Goal: Transaction & Acquisition: Purchase product/service

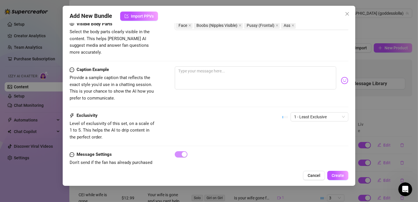
scroll to position [375, 0]
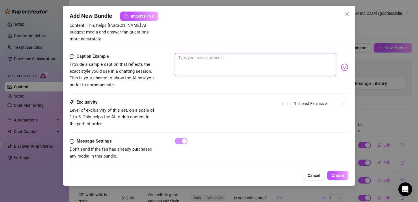
click at [236, 53] on textarea at bounding box center [256, 64] width 162 height 23
type textarea "L"
type textarea "Le"
type textarea "Let"
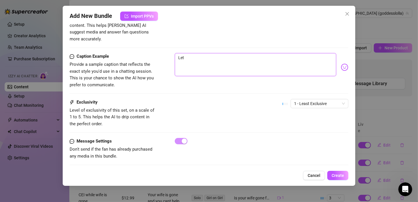
type textarea "Let"
type textarea "Let e"
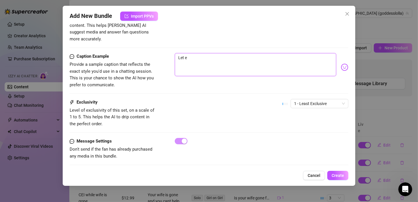
type textarea "Let e"
type textarea "Let"
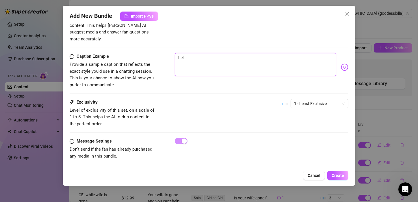
type textarea "Let m"
type textarea "Let me"
type textarea "Let me k"
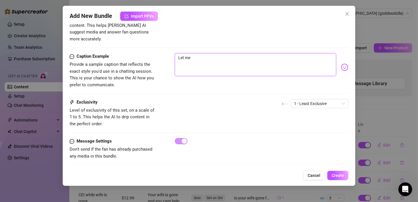
type textarea "Let me k"
type textarea "Let me kn"
type textarea "Let me kno"
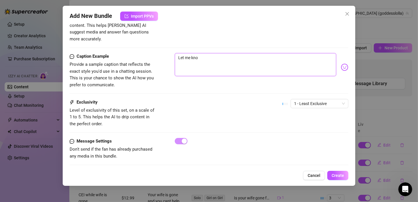
type textarea "Let me know"
type textarea "Let me know w"
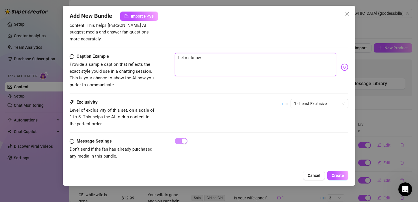
type textarea "Let me know w"
type textarea "Let me know wh"
type textarea "Let me know whi"
type textarea "Let me know whic"
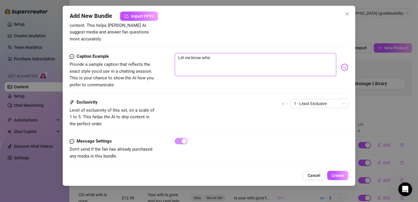
type textarea "Let me know whic"
type textarea "Let me know which"
type textarea "Let me know which i"
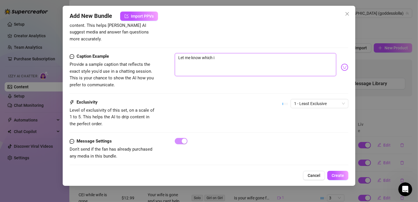
type textarea "Let me know which is"
type textarea "Let me know which is y"
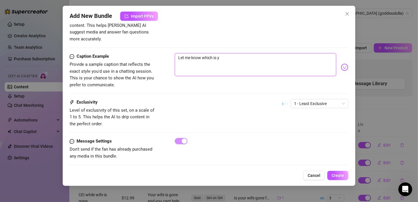
type textarea "Let me know which is yo"
type textarea "Let me know which is you"
type textarea "Let me know which is your"
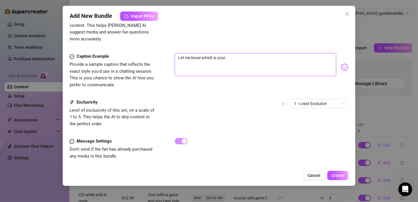
type textarea "Let me know which is your"
type textarea "Let me know which is your f"
type textarea "Let me know which is your fa"
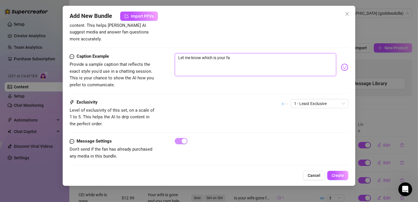
type textarea "Let me know which is your fav"
type textarea "Let me know which is your favo"
type textarea "Let me know which is your favor"
type textarea "Let me know which is your favori"
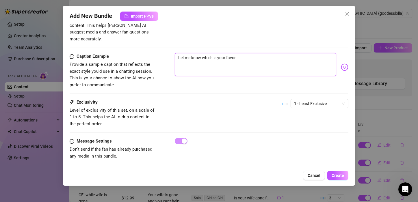
type textarea "Let me know which is your favori"
type textarea "Let me know which is your favorit"
type textarea "Let me know which is your favorite"
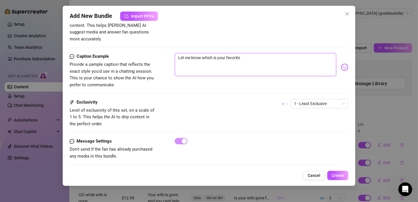
type textarea "Let me know which is your favorite"
click at [347, 176] on button "Create" at bounding box center [337, 175] width 21 height 9
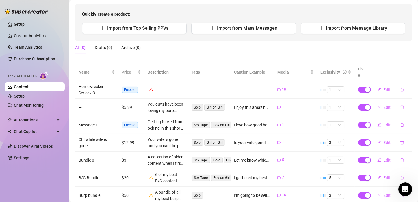
scroll to position [86, 0]
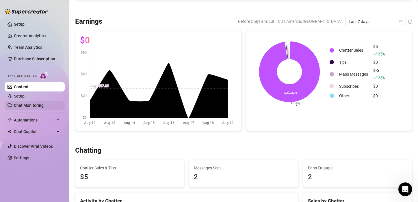
click at [25, 104] on link "Chat Monitoring" at bounding box center [29, 105] width 30 height 5
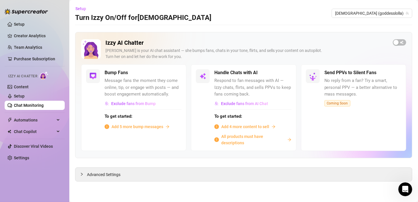
click at [252, 127] on span "Add 4 more content to sell" at bounding box center [245, 127] width 48 height 6
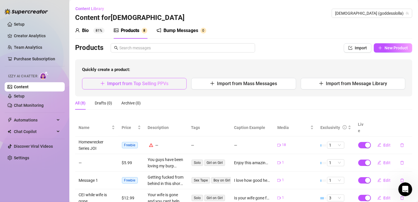
click at [158, 85] on span "Import from Top Selling PPVs" at bounding box center [137, 83] width 61 height 5
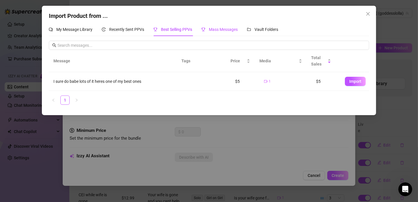
click at [235, 28] on span "Mass Messages" at bounding box center [223, 29] width 29 height 5
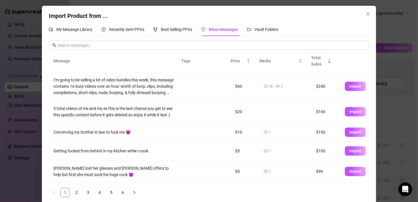
scroll to position [29, 0]
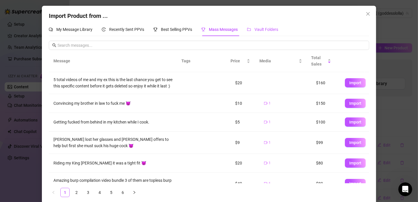
click at [259, 29] on span "Vault Folders" at bounding box center [267, 29] width 24 height 5
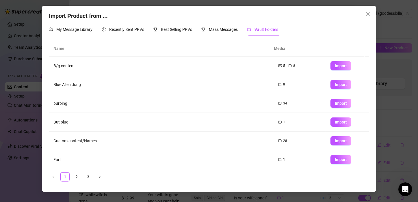
scroll to position [76, 0]
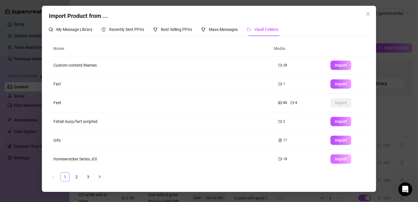
click at [338, 159] on span "Import" at bounding box center [341, 159] width 12 height 5
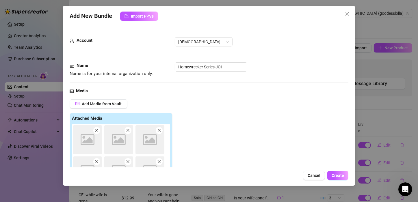
type textarea "Type your message here..."
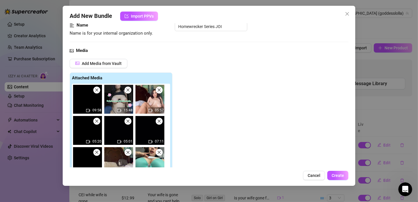
scroll to position [58, 0]
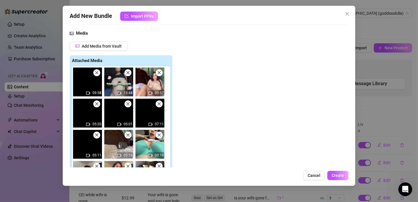
click at [99, 73] on span at bounding box center [96, 72] width 7 height 7
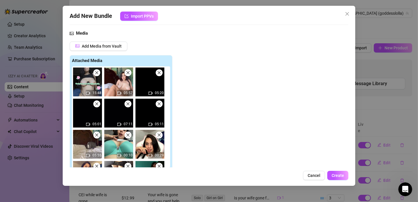
click at [98, 73] on icon "close" at bounding box center [97, 73] width 4 height 4
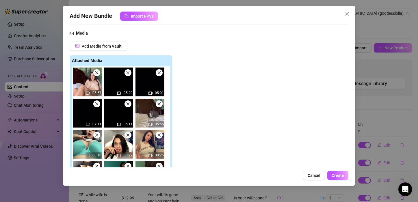
click at [97, 75] on span at bounding box center [96, 72] width 7 height 7
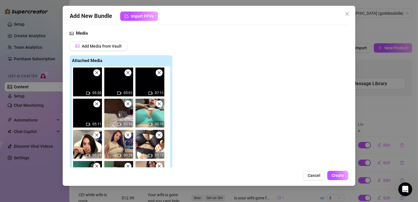
click at [97, 75] on span at bounding box center [96, 72] width 7 height 7
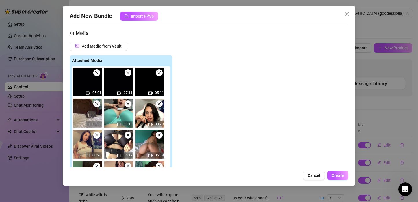
click at [97, 74] on icon "close" at bounding box center [97, 73] width 4 height 4
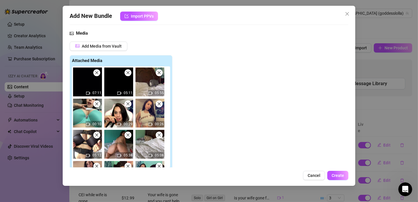
click at [97, 73] on icon "close" at bounding box center [97, 73] width 4 height 4
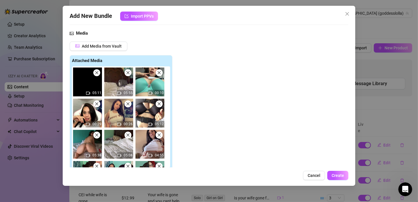
click at [161, 73] on span at bounding box center [159, 72] width 7 height 7
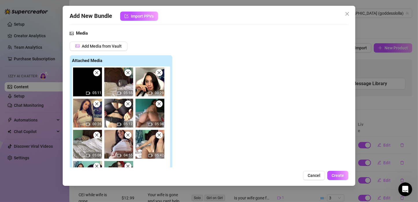
click at [160, 75] on span at bounding box center [159, 72] width 7 height 7
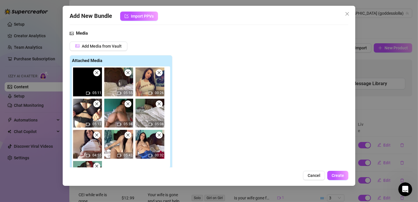
click at [98, 75] on span at bounding box center [96, 72] width 7 height 7
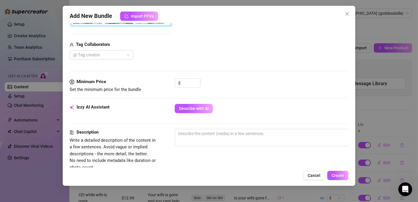
scroll to position [202, 0]
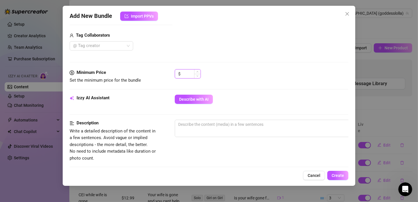
click at [187, 74] on input at bounding box center [191, 74] width 19 height 9
type input "20"
drag, startPoint x: 224, startPoint y: 125, endPoint x: 222, endPoint y: 124, distance: 3.0
click at [224, 125] on textarea at bounding box center [276, 124] width 202 height 9
type textarea "C"
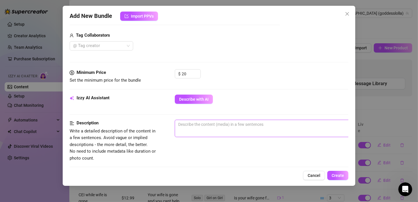
type textarea "C"
type textarea "Co"
type textarea "Col"
type textarea "Coll"
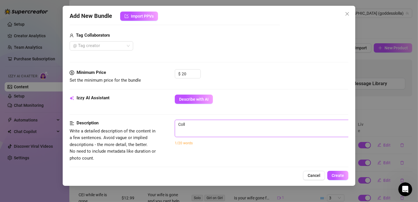
type textarea "Colle"
type textarea "Collec"
type textarea "Collect"
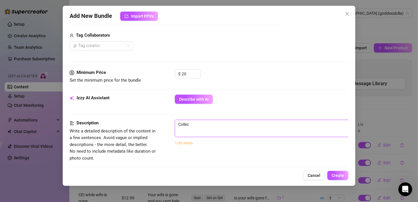
type textarea "Collect"
type textarea "Collecti"
type textarea "Collectio"
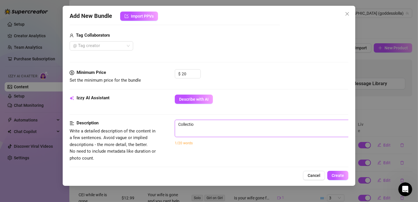
type textarea "Collection"
type textarea "Collection o"
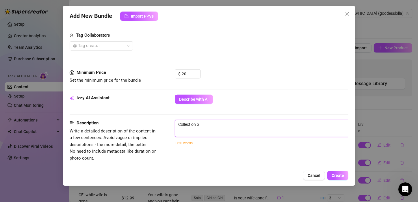
type textarea "Collection of"
type textarea "Collection of a"
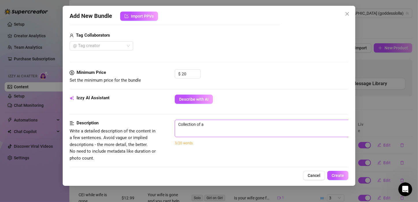
type textarea "Collection of al"
type textarea "Collection of all"
type textarea "Collection of all m"
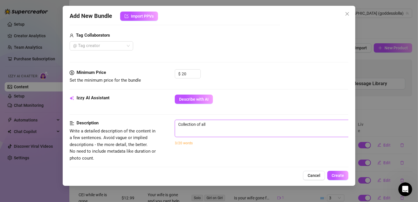
type textarea "Collection of all m"
type textarea "Collection of all my"
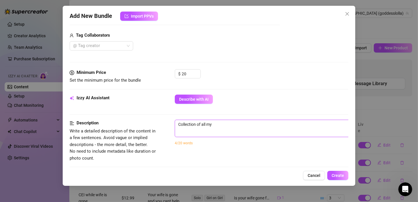
type textarea "Collection of all my b"
type textarea "Collection of all my be"
type textarea "Collection of all my bes"
type textarea "Collection of all my best"
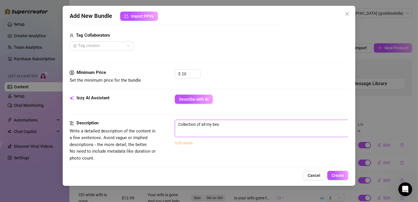
type textarea "Collection of all my best"
type textarea "Collection of all my best h"
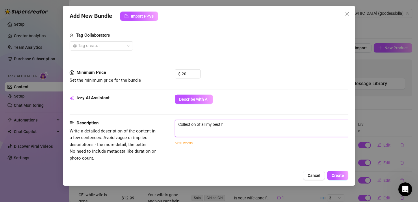
type textarea "Collection of all my best ho"
type textarea "Collection of all my best hom"
type textarea "Collection of all my best home"
type textarea "Collection of all my best homew"
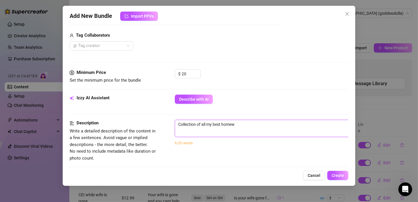
type textarea "Collection of all my best homewr"
type textarea "Collection of all my best homewre"
type textarea "Collection of all my best homewrec"
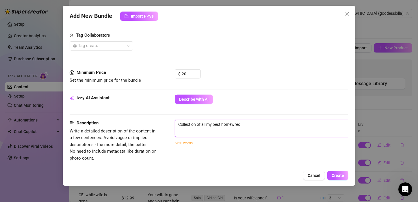
type textarea "Collection of all my best homewreck"
type textarea "Collection of all my best homewrecke"
type textarea "Collection of all my best homewrecker"
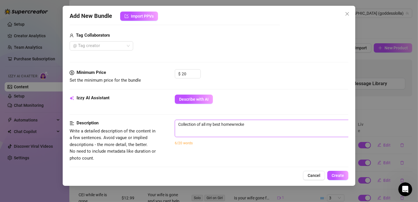
type textarea "Collection of all my best homewrecker"
type textarea "Collection of all my best homewrecker v"
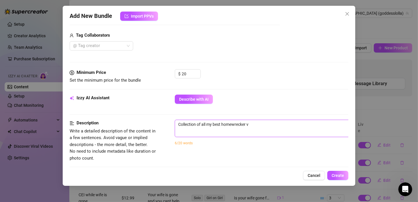
type textarea "Collection of all my best homewrecker vi"
type textarea "Collection of all my best homewrecker vid"
type textarea "Collection of all my best homewrecker vide"
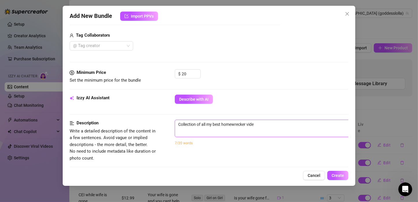
type textarea "Collection of all my best homewrecker video"
type textarea "Collection of all my best homewrecker videos"
type textarea "Collection of all my best homewrecker videos."
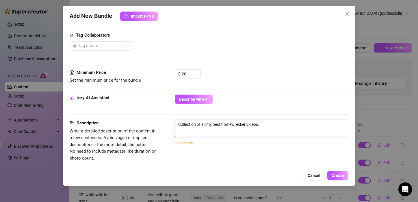
type textarea "Collection of all my best homewrecker videos."
type textarea "Collection of all my best homewrecker videos. J"
type textarea "Collection of all my best homewrecker videos. Jo"
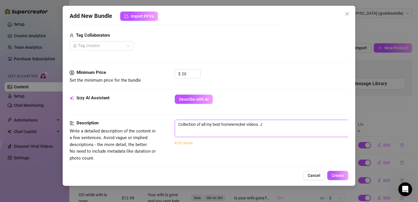
type textarea "Collection of all my best homewrecker videos. Jo"
type textarea "Collection of all my best homewrecker videos. Joi"
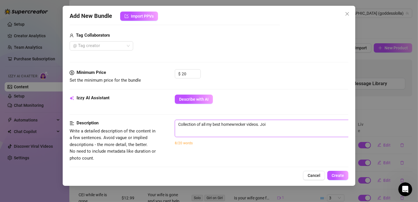
type textarea "Collection of all my best homewrecker videos. Joi a"
type textarea "Collection of all my best homewrecker videos. Joi an"
type textarea "Collection of all my best homewrecker videos. Joi and"
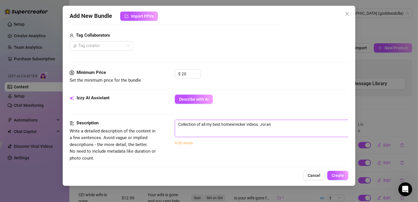
type textarea "Collection of all my best homewrecker videos. Joi and"
type textarea "Collection of all my best homewrecker videos. Joi and n"
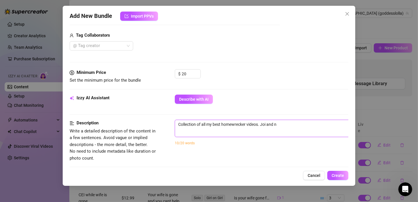
type textarea "Collection of all my best homewrecker videos. Joi and nu"
type textarea "Collection of all my best homewrecker videos. Joi and nud"
type textarea "Collection of all my best homewrecker videos. Joi and nude"
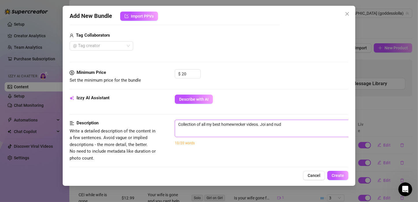
type textarea "Collection of all my best homewrecker videos. Joi and nude"
type textarea "Collection of all my best homewrecker videos. [PERSON_NAME] and nude r"
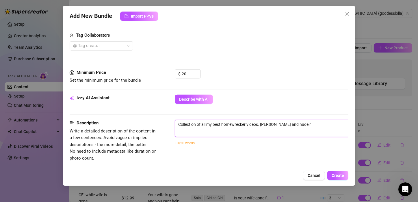
type textarea "Collection of all my best homewrecker videos. [PERSON_NAME] and nude re"
type textarea "Collection of all my best homewrecker videos. Joi and nude rea"
type textarea "Collection of all my best homewrecker videos. Joi and nude read"
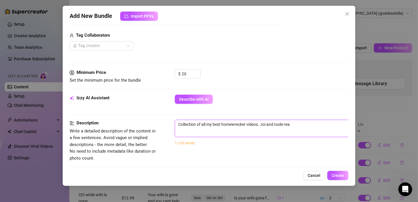
type textarea "Collection of all my best homewrecker videos. Joi and nude read"
type textarea "Collection of all my best homewrecker videos. Joi and nude ready"
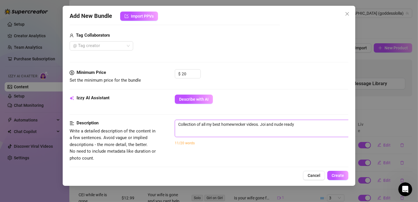
type textarea "Collection of all my best homewrecker videos. [PERSON_NAME] and nude ready t"
type textarea "Collection of all my best homewrecker videos. [PERSON_NAME] and nude ready to"
type textarea "Collection of all my best homewrecker videos. [PERSON_NAME] and nude ready to t"
type textarea "Collection of all my best homewrecker videos. [PERSON_NAME] and nude ready to ta"
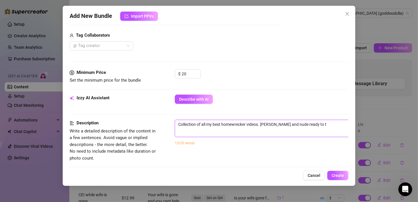
type textarea "Collection of all my best homewrecker videos. [PERSON_NAME] and nude ready to ta"
type textarea "Collection of all my best homewrecker videos. [PERSON_NAME] and nude ready to t…"
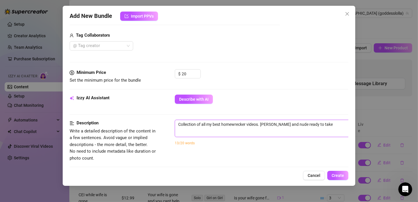
type textarea "Collection of all my best homewrecker videos. [PERSON_NAME] and nude ready to t…"
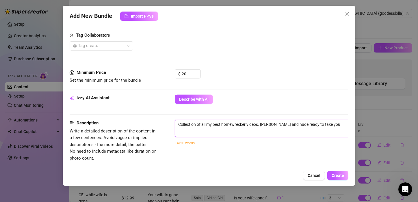
type textarea "Collection of all my best homewrecker videos. [PERSON_NAME] and nude ready to t…"
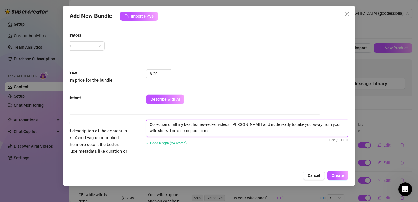
scroll to position [347, 30]
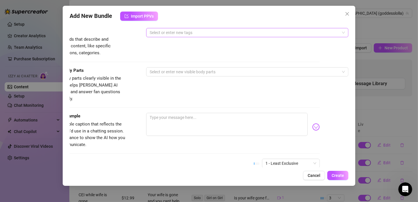
click at [165, 34] on div at bounding box center [244, 33] width 194 height 8
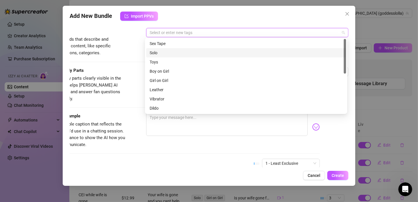
click at [160, 53] on div "Solo" at bounding box center [246, 53] width 193 height 6
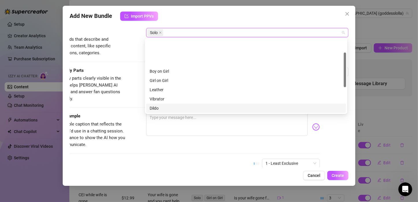
scroll to position [29, 0]
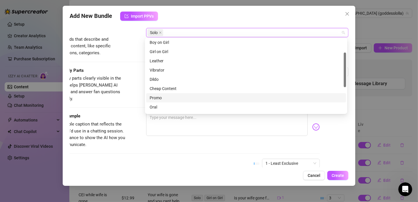
click at [160, 97] on div "Promo" at bounding box center [246, 98] width 193 height 6
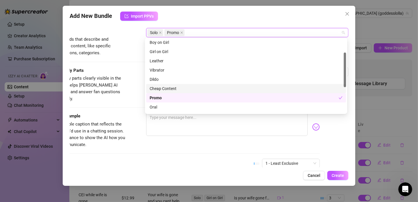
click at [132, 82] on div "Visible Body Parts Select the body parts clearly visible in the content. This h…" at bounding box center [180, 84] width 279 height 35
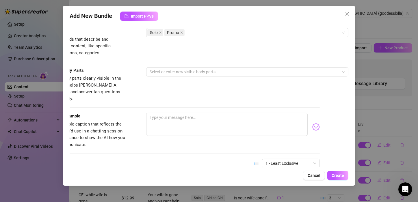
scroll to position [376, 30]
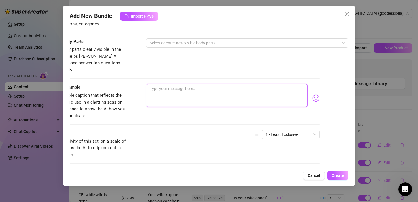
drag, startPoint x: 178, startPoint y: 82, endPoint x: 153, endPoint y: 61, distance: 32.2
click at [178, 84] on textarea at bounding box center [227, 95] width 162 height 23
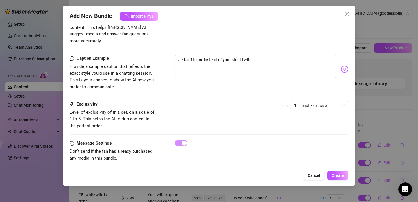
scroll to position [347, 0]
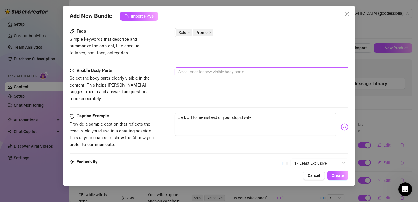
click at [211, 69] on div at bounding box center [273, 72] width 194 height 8
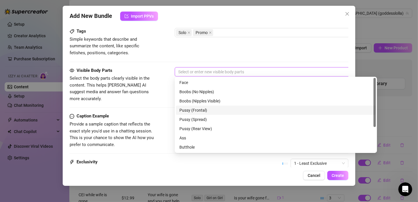
click at [201, 111] on div "Pussy (Frontal)" at bounding box center [275, 110] width 193 height 6
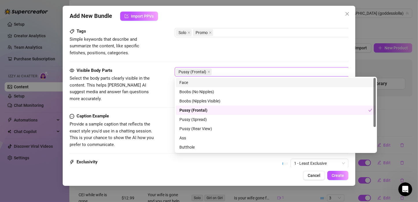
click at [188, 82] on div "Face" at bounding box center [275, 82] width 193 height 6
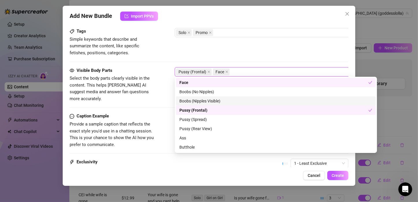
click at [196, 102] on div "Boobs (Nipples Visible)" at bounding box center [275, 101] width 193 height 6
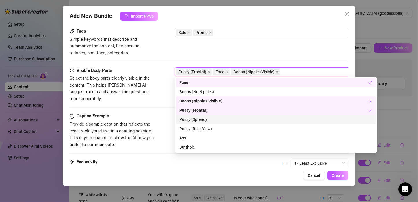
click at [204, 121] on div "Pussy (Spread)" at bounding box center [275, 119] width 193 height 6
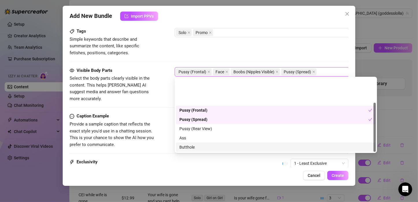
scroll to position [37, 0]
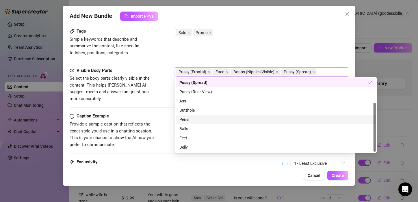
click at [171, 122] on div "Caption Example Provide a sample caption that reflects the exact style you'd us…" at bounding box center [209, 130] width 279 height 35
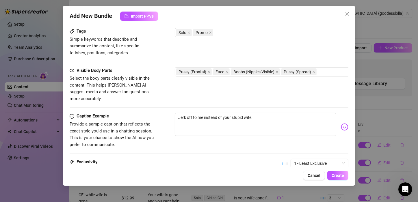
scroll to position [407, 0]
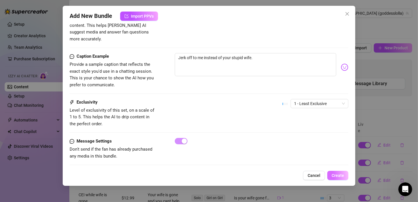
click at [337, 173] on span "Create" at bounding box center [338, 175] width 12 height 5
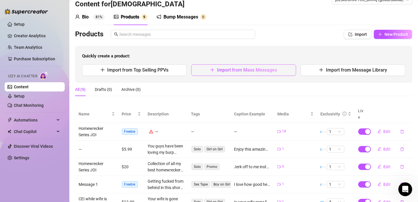
scroll to position [0, 0]
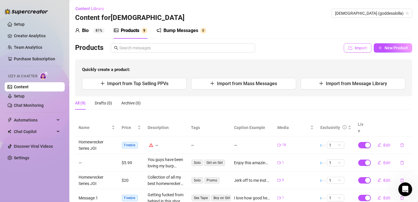
click at [355, 47] on span "Import" at bounding box center [361, 48] width 12 height 5
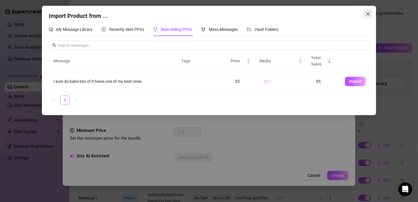
drag, startPoint x: 363, startPoint y: 16, endPoint x: 370, endPoint y: 16, distance: 6.4
click at [364, 16] on div "Import Product from ... My Message Library Recently Sent PPVs Best Selling PPVs…" at bounding box center [209, 61] width 335 height 110
click at [370, 16] on icon "close" at bounding box center [368, 14] width 5 height 5
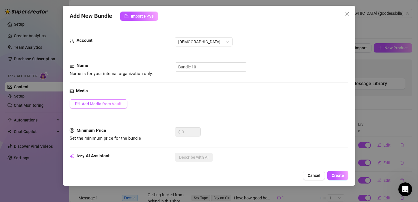
click at [117, 106] on span "Add Media from Vault" at bounding box center [102, 104] width 40 height 5
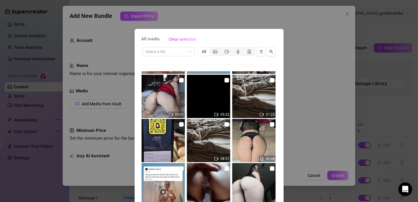
scroll to position [202, 0]
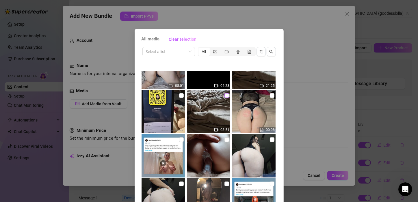
click at [225, 97] on input "checkbox" at bounding box center [227, 95] width 5 height 5
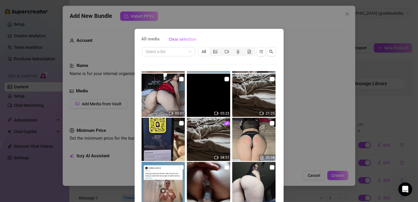
scroll to position [173, 0]
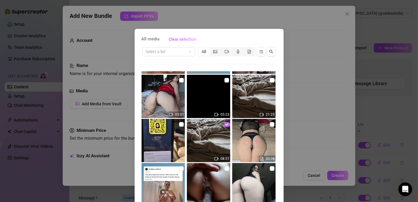
click at [225, 123] on input "checkbox" at bounding box center [227, 124] width 5 height 5
click at [270, 79] on input "checkbox" at bounding box center [272, 80] width 5 height 5
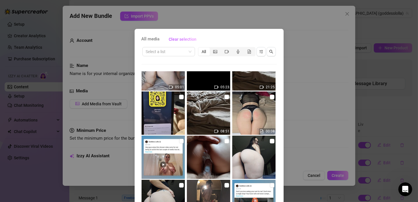
scroll to position [260, 0]
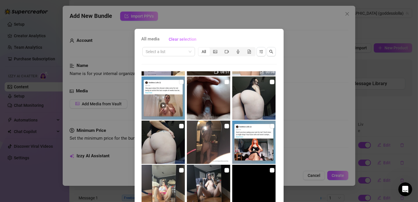
click at [225, 81] on input "checkbox" at bounding box center [227, 82] width 5 height 5
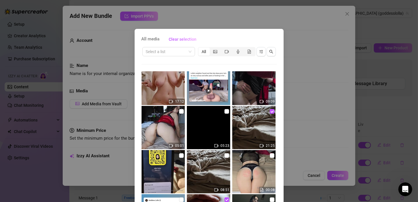
scroll to position [173, 0]
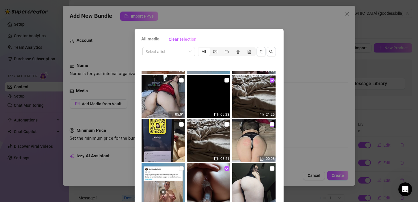
click at [270, 126] on input "checkbox" at bounding box center [272, 124] width 5 height 5
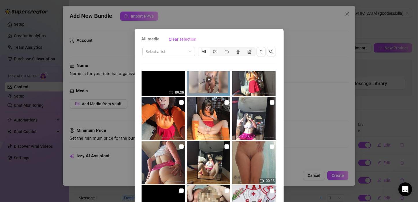
scroll to position [39, 0]
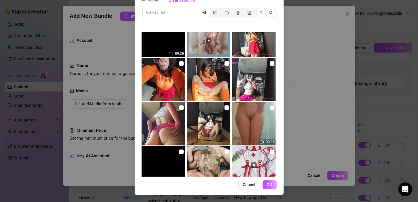
drag, startPoint x: 269, startPoint y: 187, endPoint x: 249, endPoint y: 66, distance: 122.0
click at [270, 186] on span "OK" at bounding box center [269, 185] width 5 height 5
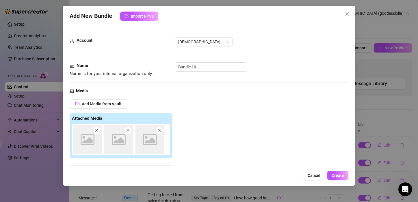
scroll to position [93, 0]
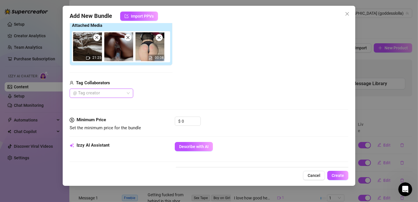
click at [123, 93] on div at bounding box center [98, 93] width 55 height 8
click at [106, 104] on div "Its Me" at bounding box center [101, 104] width 54 height 6
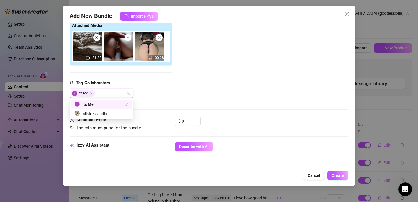
click at [202, 95] on div "Add Media from Vault Attached Media 21:25 00:08 Tag Collaborators Its Me" at bounding box center [209, 52] width 279 height 92
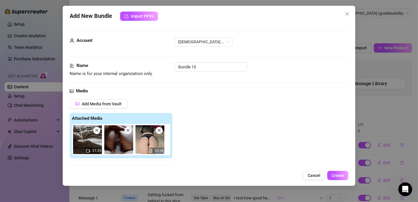
scroll to position [173, 0]
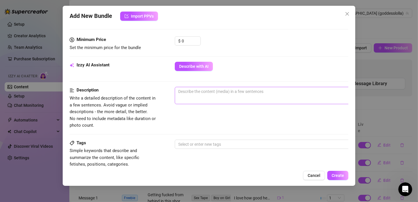
drag, startPoint x: 225, startPoint y: 102, endPoint x: 231, endPoint y: 97, distance: 8.0
click at [228, 99] on span "0 / 1000" at bounding box center [276, 95] width 202 height 17
click at [231, 97] on span "0 / 1000" at bounding box center [276, 95] width 202 height 17
click at [222, 94] on textarea at bounding box center [276, 91] width 202 height 9
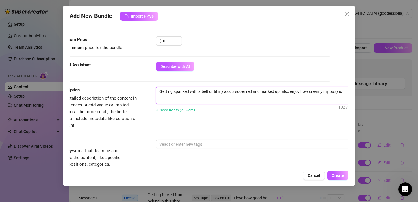
scroll to position [173, 20]
click at [242, 91] on textarea "Getting spanked with a belt until my ass is suoer red and marked up. also enjoy…" at bounding box center [257, 91] width 202 height 9
click at [341, 92] on textarea "Getting spanked with a belt until my ass is super red and marked up. also enjoy…" at bounding box center [257, 91] width 202 height 9
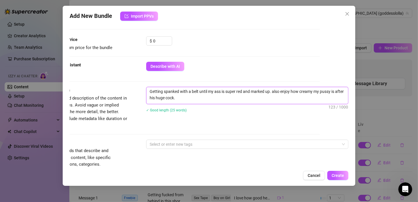
scroll to position [231, 29]
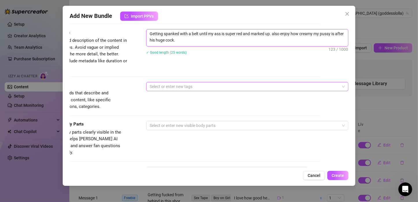
click at [206, 84] on div at bounding box center [244, 87] width 194 height 8
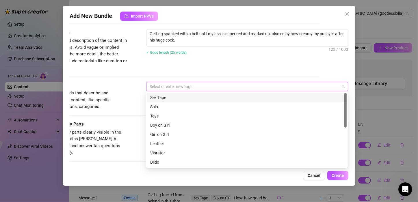
click at [160, 102] on div "Sex Tape" at bounding box center [247, 97] width 200 height 9
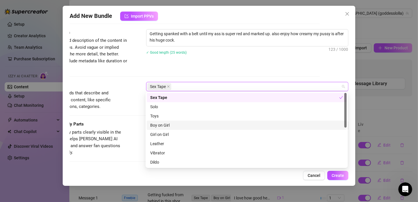
click at [168, 126] on div "Boy on Girl" at bounding box center [246, 125] width 193 height 6
drag, startPoint x: 105, startPoint y: 106, endPoint x: 111, endPoint y: 106, distance: 6.1
click at [105, 106] on span "Simple keywords that describe and summarize the content, like specific fetishes…" at bounding box center [84, 100] width 87 height 21
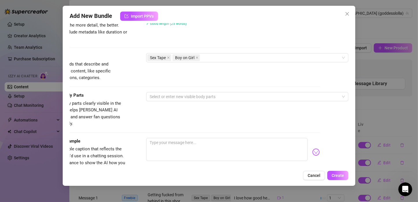
scroll to position [260, 0]
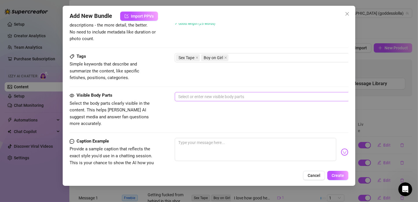
drag, startPoint x: 190, startPoint y: 90, endPoint x: 190, endPoint y: 93, distance: 3.2
click at [190, 92] on form "Account Goddess (@goddesslolla) Name Name is for your internal organization onl…" at bounding box center [209, 13] width 279 height 486
click at [190, 94] on div at bounding box center [273, 97] width 194 height 8
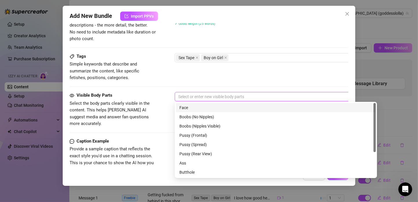
drag, startPoint x: 190, startPoint y: 107, endPoint x: 190, endPoint y: 113, distance: 5.6
click at [190, 108] on div "Face" at bounding box center [275, 108] width 193 height 6
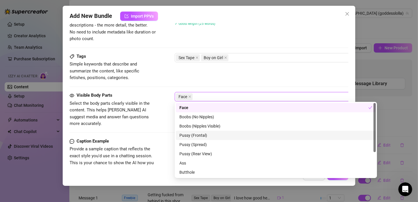
click at [197, 133] on div "Pussy (Frontal)" at bounding box center [275, 135] width 193 height 6
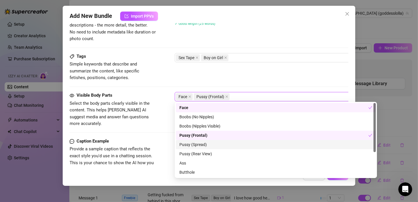
drag, startPoint x: 191, startPoint y: 144, endPoint x: 195, endPoint y: 157, distance: 13.7
click at [191, 144] on div "Pussy (Spread)" at bounding box center [275, 145] width 193 height 6
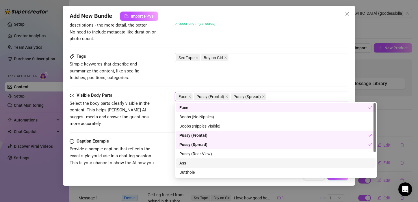
click at [195, 161] on div "Ass" at bounding box center [275, 163] width 193 height 6
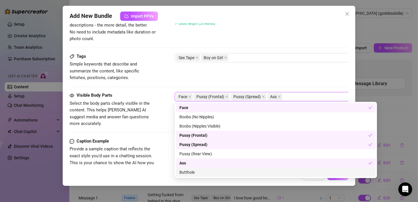
click at [187, 176] on div "Butthole" at bounding box center [276, 172] width 200 height 9
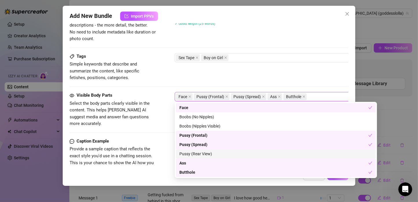
click at [162, 138] on div "Caption Example Provide a sample caption that reflects the exact style you'd us…" at bounding box center [209, 155] width 279 height 35
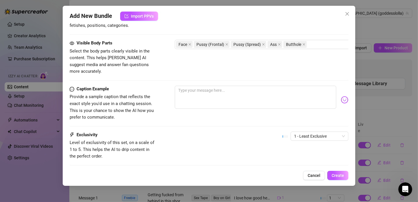
scroll to position [345, 0]
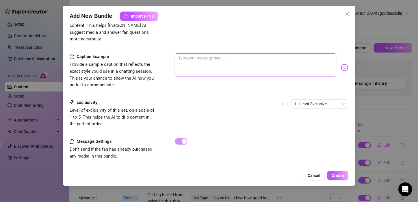
click at [207, 53] on textarea at bounding box center [256, 64] width 162 height 23
click at [343, 179] on button "Create" at bounding box center [337, 175] width 21 height 9
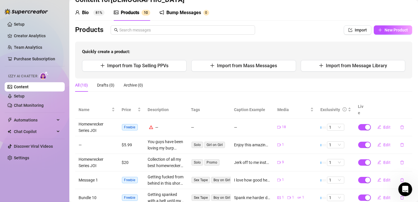
scroll to position [0, 0]
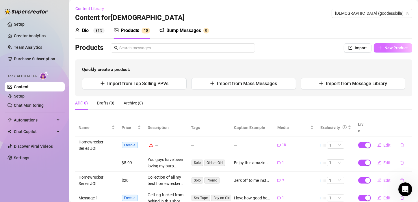
click at [390, 48] on span "New Product" at bounding box center [396, 48] width 23 height 5
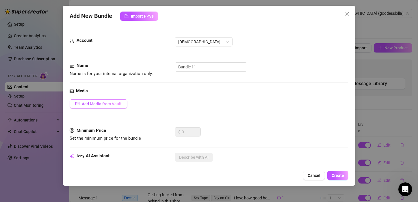
drag, startPoint x: 104, startPoint y: 103, endPoint x: 102, endPoint y: 108, distance: 5.2
click at [102, 108] on button "Add Media from Vault" at bounding box center [99, 103] width 58 height 9
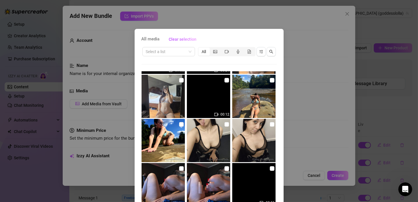
scroll to position [29, 0]
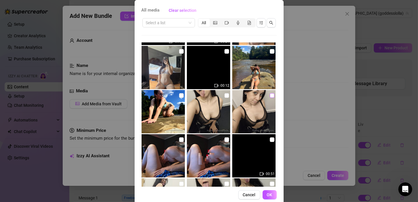
click at [270, 95] on input "checkbox" at bounding box center [272, 95] width 5 height 5
click at [225, 94] on input "checkbox" at bounding box center [227, 95] width 5 height 5
drag, startPoint x: 270, startPoint y: 194, endPoint x: 198, endPoint y: 89, distance: 127.1
click at [270, 194] on span "OK" at bounding box center [269, 195] width 5 height 5
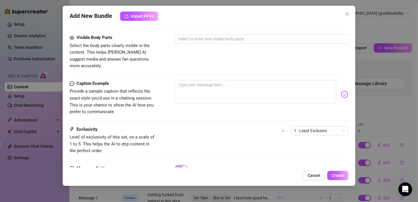
scroll to position [260, 0]
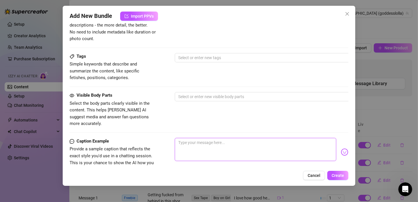
click at [223, 138] on textarea at bounding box center [256, 149] width 162 height 23
click at [199, 94] on div at bounding box center [273, 97] width 194 height 8
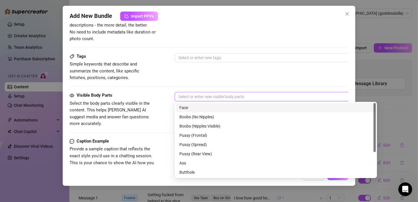
click at [196, 108] on div "Face" at bounding box center [275, 108] width 193 height 6
click at [199, 58] on div at bounding box center [273, 58] width 194 height 8
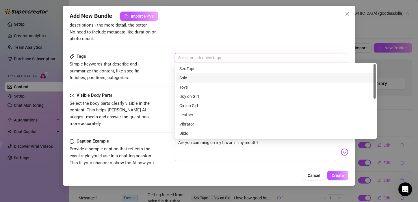
click at [192, 78] on div "Solo" at bounding box center [275, 78] width 193 height 6
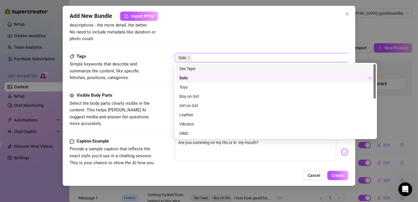
drag, startPoint x: 163, startPoint y: 62, endPoint x: 160, endPoint y: 51, distance: 11.9
click at [163, 62] on div "Tags Simple keywords that describe and summarize the content, like specific fet…" at bounding box center [209, 67] width 279 height 28
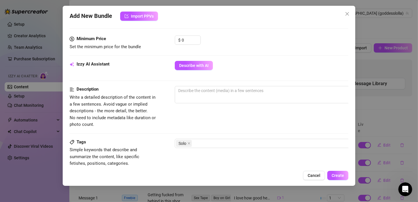
scroll to position [173, 0]
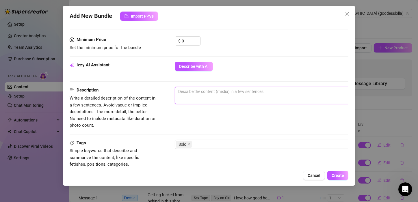
click at [213, 94] on textarea at bounding box center [276, 91] width 202 height 9
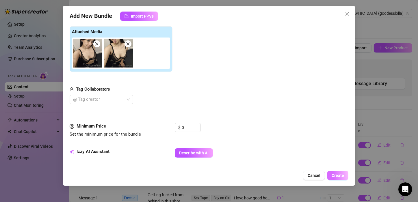
click at [339, 175] on span "Create" at bounding box center [338, 175] width 12 height 5
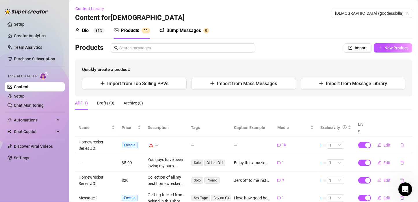
click at [179, 32] on div "Bump Messages" at bounding box center [183, 30] width 35 height 7
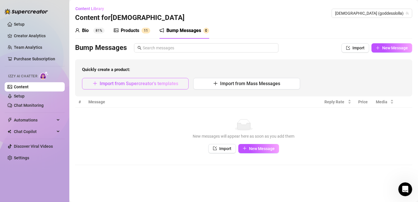
click at [158, 86] on span "Import from Supercreator's templates" at bounding box center [139, 83] width 79 height 5
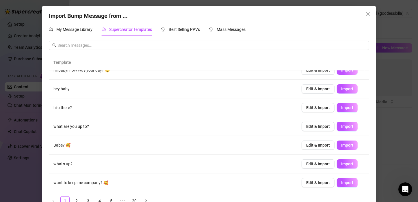
scroll to position [14, 0]
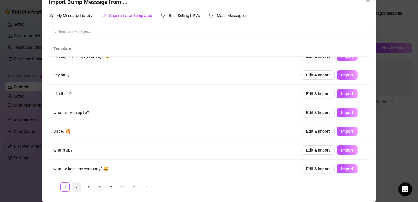
click at [76, 188] on link "2" at bounding box center [76, 187] width 9 height 9
click at [172, 18] on div "Best Selling PPVs" at bounding box center [180, 15] width 39 height 6
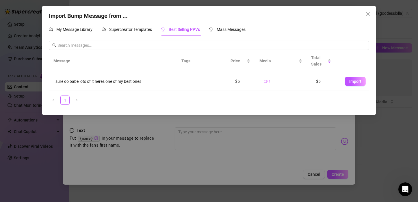
scroll to position [0, 0]
click at [236, 27] on span "Mass Messages" at bounding box center [231, 29] width 29 height 5
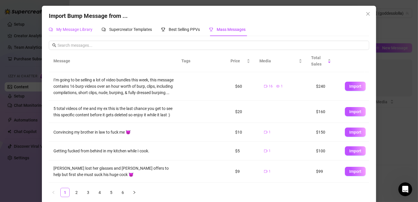
click at [85, 30] on span "My Message Library" at bounding box center [74, 29] width 36 height 5
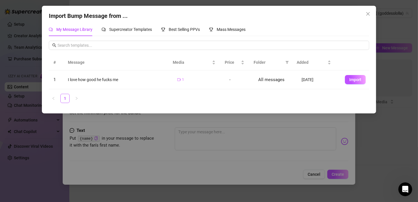
click at [369, 14] on icon "close" at bounding box center [368, 14] width 5 height 5
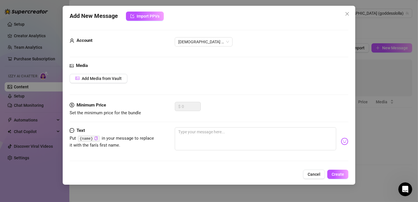
drag, startPoint x: 347, startPoint y: 13, endPoint x: 328, endPoint y: 18, distance: 19.0
click at [347, 13] on icon "close" at bounding box center [347, 14] width 5 height 5
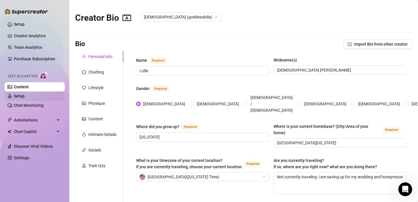
click at [44, 103] on link "Chat Monitoring" at bounding box center [29, 105] width 30 height 5
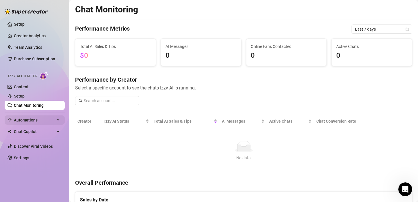
click at [30, 120] on span "Automations" at bounding box center [34, 120] width 41 height 9
